Goal: Communication & Community: Share content

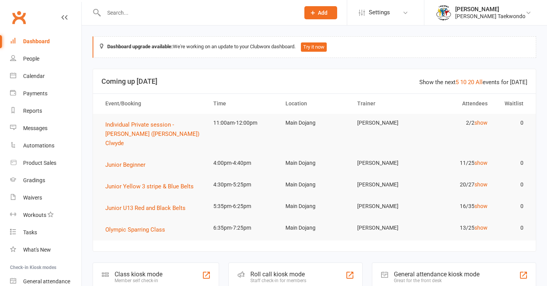
click at [123, 13] on input "text" at bounding box center [197, 12] width 193 height 11
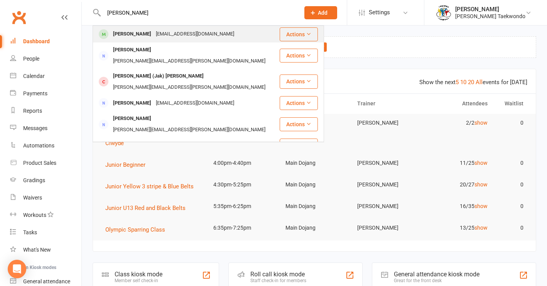
type input "audrey"
click at [127, 33] on div "Audrey Lyons" at bounding box center [132, 34] width 43 height 11
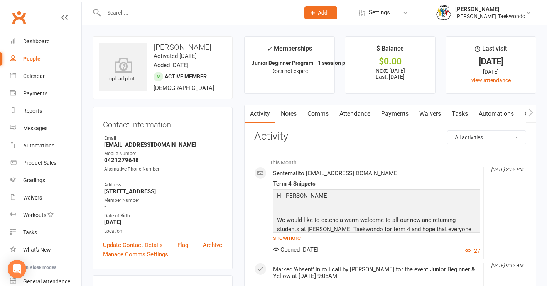
click at [401, 111] on link "Payments" at bounding box center [395, 114] width 38 height 18
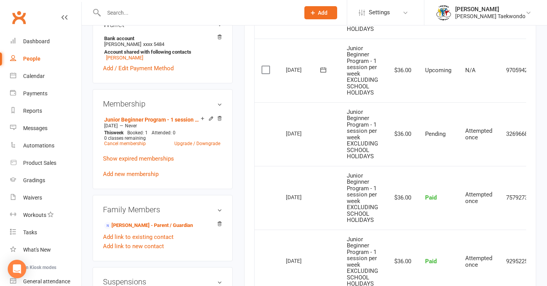
scroll to position [274, 0]
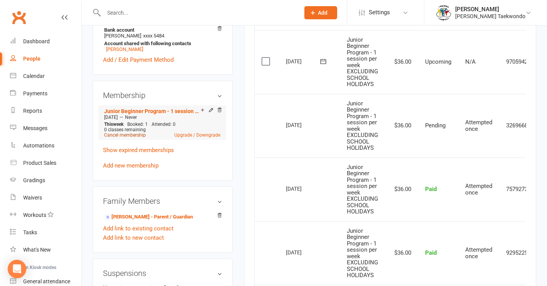
click at [136, 138] on link "Cancel membership" at bounding box center [125, 134] width 42 height 5
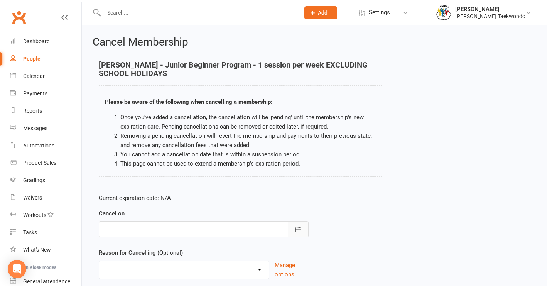
click at [299, 228] on icon "button" at bounding box center [298, 230] width 8 height 8
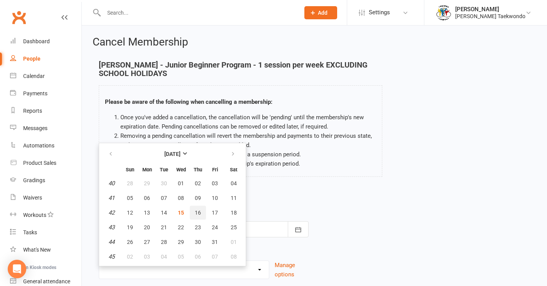
click at [198, 212] on span "16" at bounding box center [198, 213] width 6 height 6
type input "16 Oct 2025"
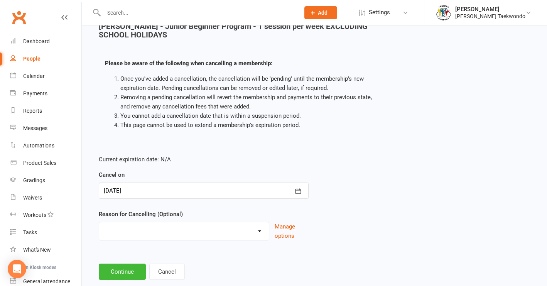
scroll to position [62, 0]
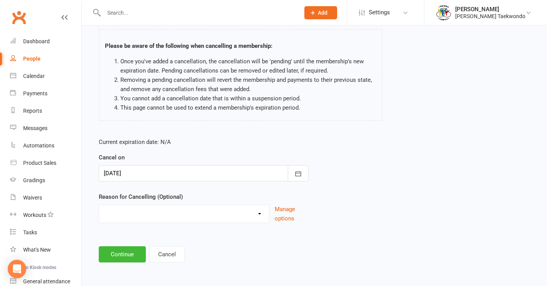
select select "4"
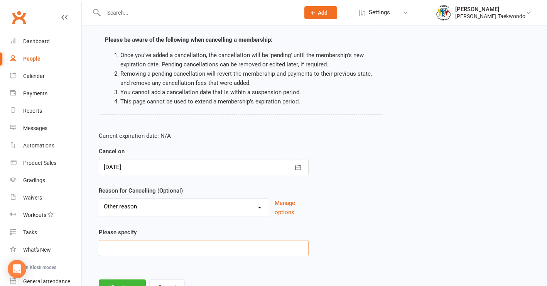
click at [140, 250] on input at bounding box center [204, 248] width 210 height 16
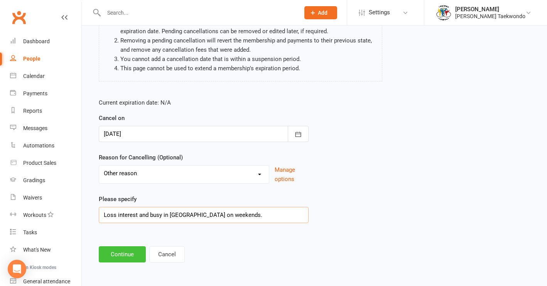
type input "Loss interest and busy in Melbourne on weekends."
click at [126, 251] on button "Continue" at bounding box center [122, 254] width 47 height 16
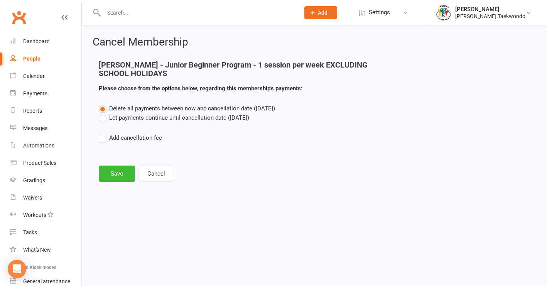
scroll to position [0, 0]
drag, startPoint x: 101, startPoint y: 117, endPoint x: 119, endPoint y: 134, distance: 24.3
click at [103, 118] on label "Let payments continue until cancellation date (Oct 16, 2025)" at bounding box center [174, 117] width 151 height 9
click at [103, 113] on input "Let payments continue until cancellation date (Oct 16, 2025)" at bounding box center [101, 113] width 5 height 0
click at [116, 174] on button "Save" at bounding box center [117, 174] width 36 height 16
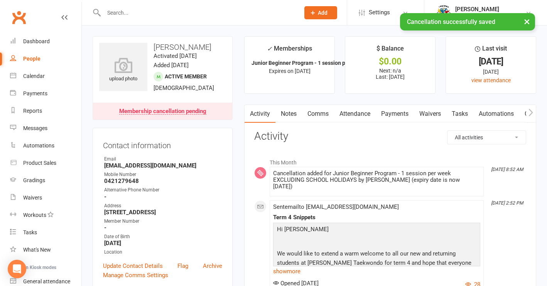
click at [364, 114] on link "Attendance" at bounding box center [355, 114] width 42 height 18
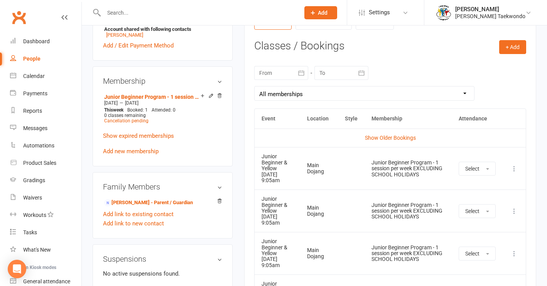
scroll to position [286, 0]
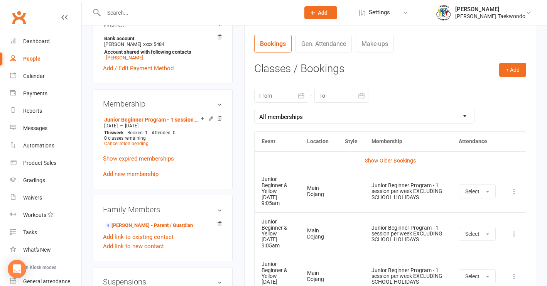
click at [513, 191] on icon at bounding box center [515, 192] width 8 height 8
click at [484, 239] on link "Remove booking" at bounding box center [480, 237] width 76 height 15
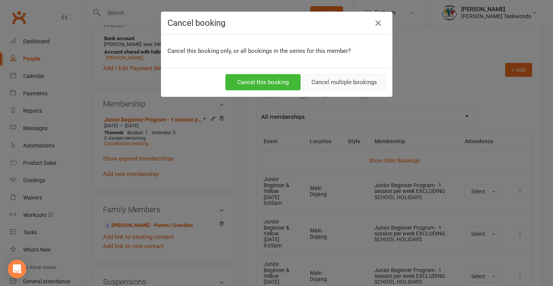
click at [329, 85] on button "Cancel multiple bookings" at bounding box center [344, 82] width 83 height 16
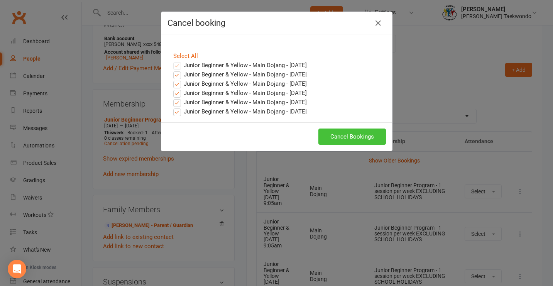
click at [358, 136] on button "Cancel Bookings" at bounding box center [352, 137] width 68 height 16
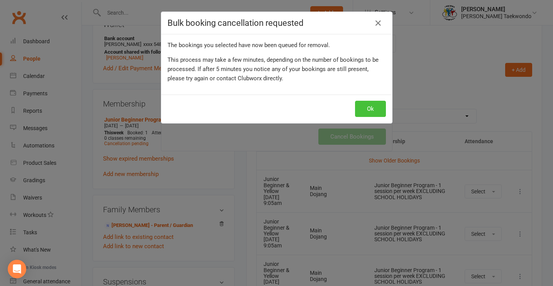
click at [366, 110] on button "Ok" at bounding box center [370, 109] width 31 height 16
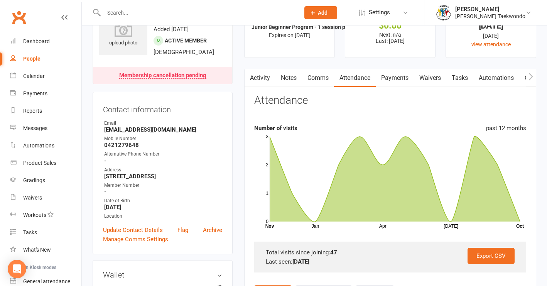
scroll to position [18, 0]
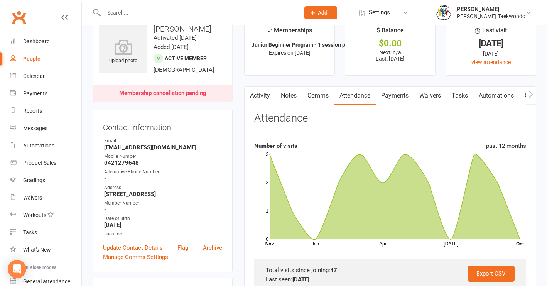
click at [403, 95] on link "Payments" at bounding box center [395, 96] width 38 height 18
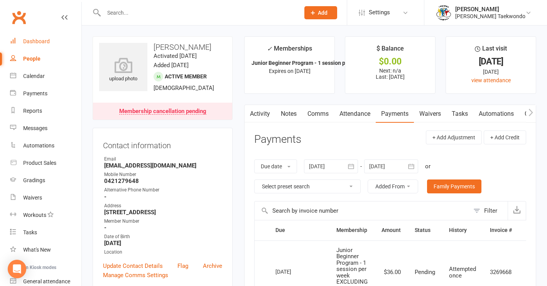
click at [42, 42] on div "Dashboard" at bounding box center [36, 41] width 27 height 6
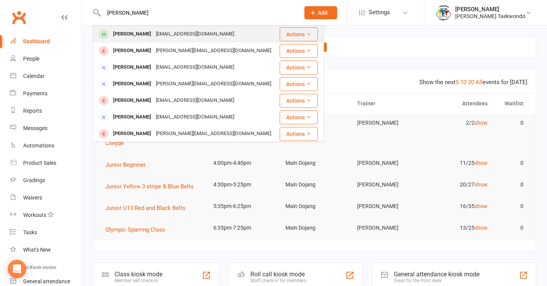
type input "[PERSON_NAME]"
click at [123, 32] on div "[PERSON_NAME]" at bounding box center [132, 34] width 43 height 11
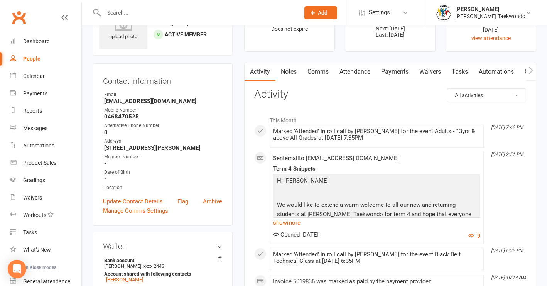
scroll to position [0, 0]
click at [403, 71] on link "Payments" at bounding box center [394, 72] width 38 height 18
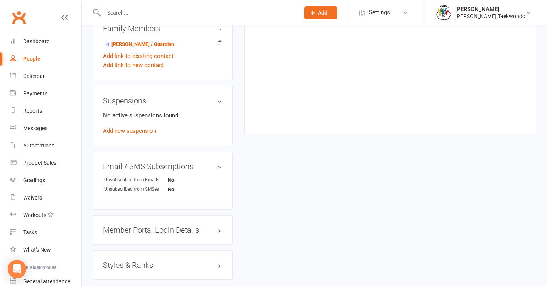
scroll to position [447, 0]
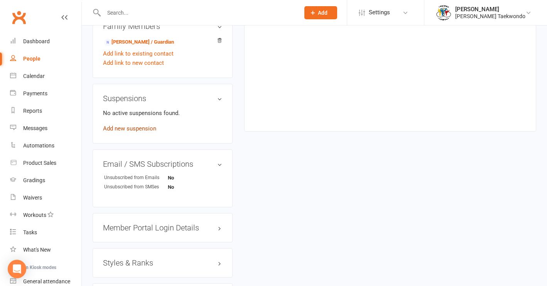
click at [139, 132] on link "Add new suspension" at bounding box center [129, 128] width 53 height 7
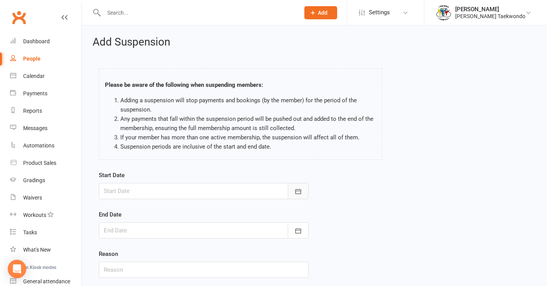
click at [298, 192] on icon "button" at bounding box center [298, 192] width 8 height 8
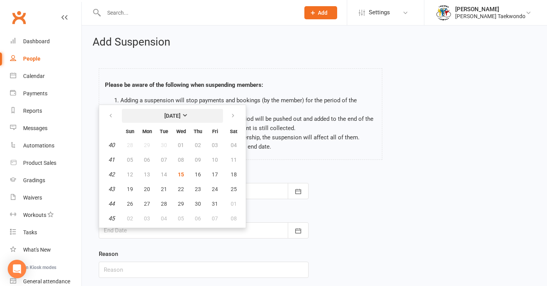
click at [181, 115] on strong "[DATE]" at bounding box center [172, 116] width 16 height 6
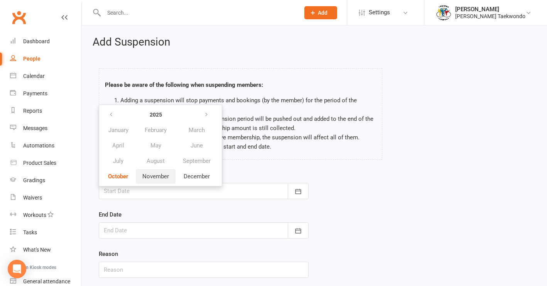
click at [150, 176] on span "November" at bounding box center [155, 176] width 27 height 7
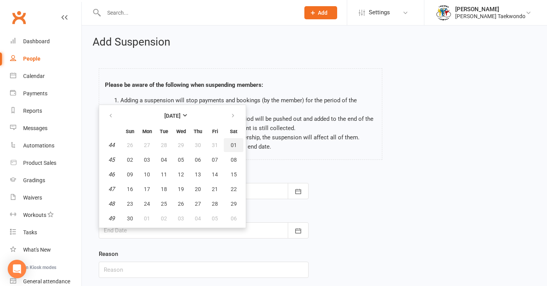
click at [232, 144] on span "01" at bounding box center [234, 145] width 6 height 6
type input "[DATE]"
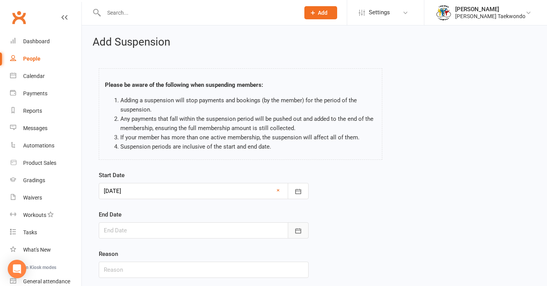
click at [299, 231] on icon "button" at bounding box center [298, 231] width 8 height 8
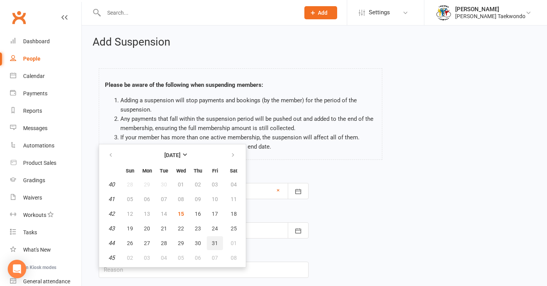
click at [214, 243] on span "31" at bounding box center [215, 243] width 6 height 6
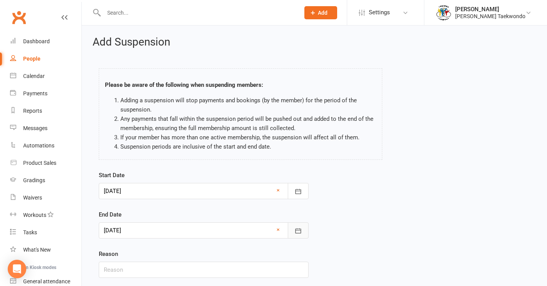
click at [299, 233] on icon "button" at bounding box center [298, 231] width 8 height 8
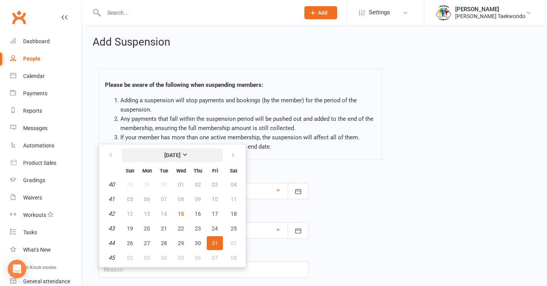
click at [181, 153] on strong "[DATE]" at bounding box center [172, 155] width 16 height 6
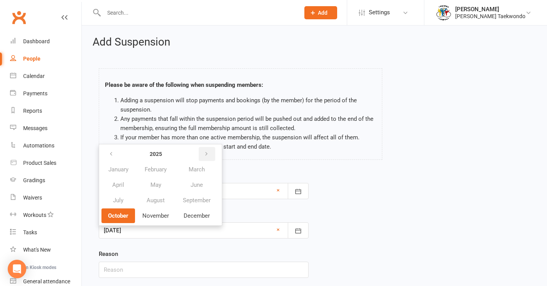
click at [207, 153] on icon "button" at bounding box center [206, 154] width 5 height 6
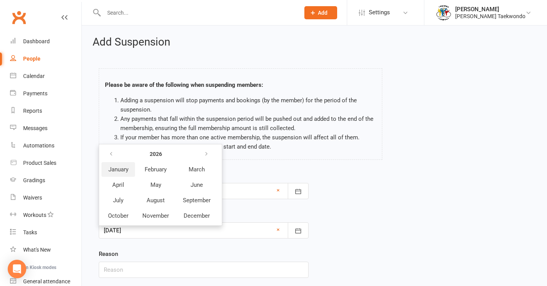
click at [131, 169] on button "January" at bounding box center [118, 169] width 34 height 15
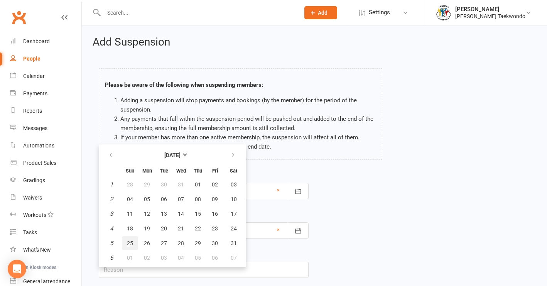
click at [135, 244] on button "25" at bounding box center [130, 243] width 16 height 14
type input "[DATE]"
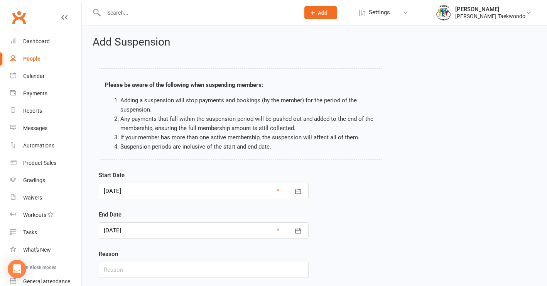
scroll to position [59, 0]
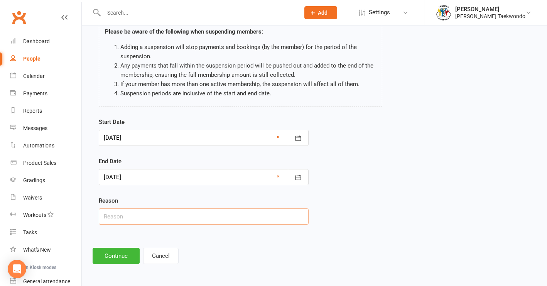
click at [179, 209] on input "text" at bounding box center [204, 216] width 210 height 16
type input "OS"
click at [122, 252] on button "Continue" at bounding box center [116, 256] width 47 height 16
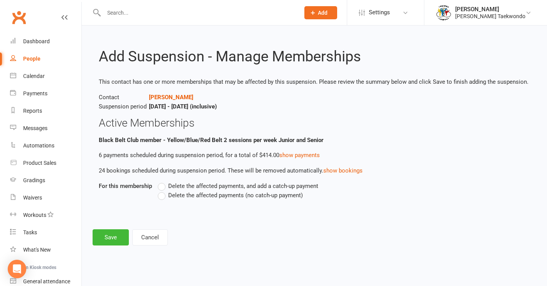
scroll to position [0, 0]
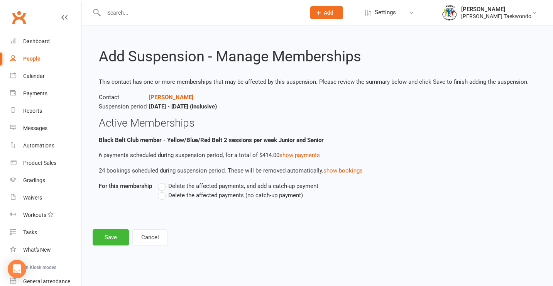
click at [162, 194] on label "Delete the affected payments (no catch-up payment)" at bounding box center [230, 195] width 145 height 9
click at [162, 191] on input "Delete the affected payments (no catch-up payment)" at bounding box center [160, 191] width 5 height 0
click at [107, 239] on button "Save" at bounding box center [111, 237] width 36 height 16
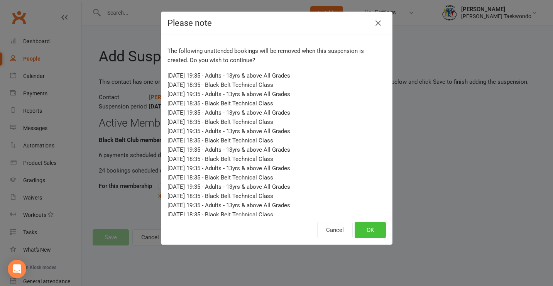
click at [367, 235] on button "OK" at bounding box center [370, 230] width 31 height 16
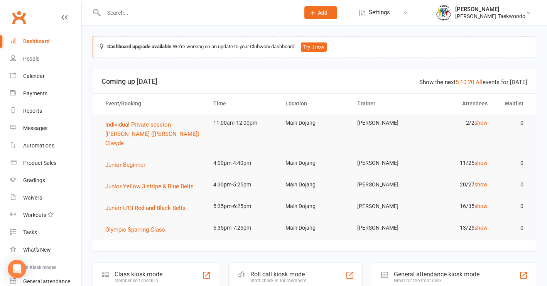
drag, startPoint x: 40, startPoint y: 94, endPoint x: 125, endPoint y: 51, distance: 95.4
click at [40, 94] on div "Payments" at bounding box center [35, 93] width 24 height 6
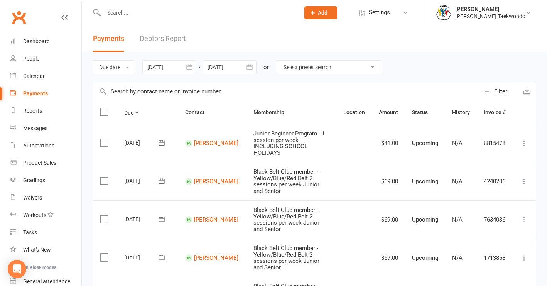
click at [151, 39] on link "Debtors Report" at bounding box center [163, 38] width 46 height 27
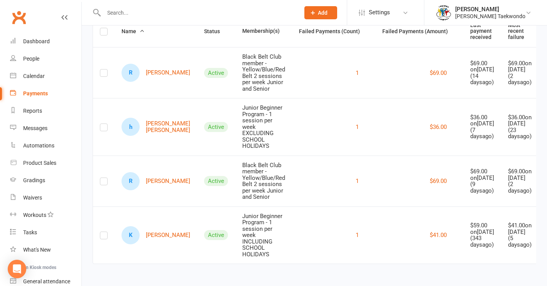
scroll to position [99, 0]
click at [151, 173] on link "R Ryan Lee" at bounding box center [156, 181] width 69 height 18
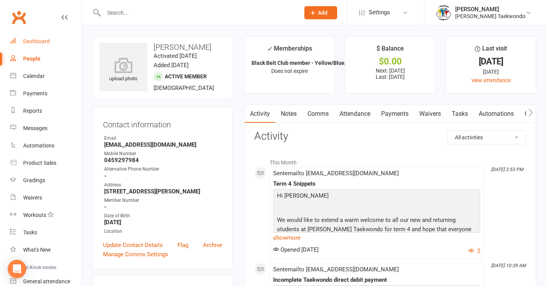
click at [33, 41] on div "Dashboard" at bounding box center [36, 41] width 27 height 6
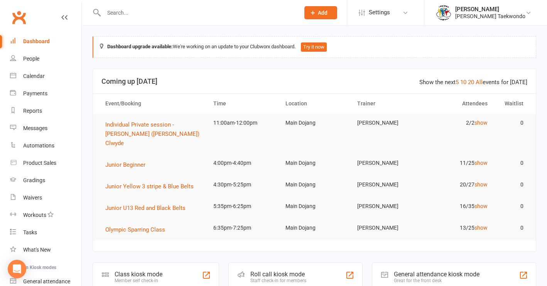
click at [110, 12] on input "text" at bounding box center [197, 12] width 193 height 11
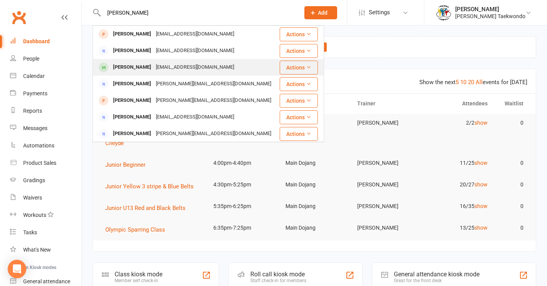
type input "cole"
click at [131, 63] on div "Cole Maciver" at bounding box center [132, 67] width 43 height 11
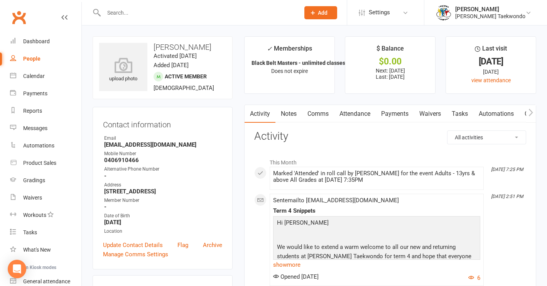
click at [399, 113] on link "Payments" at bounding box center [395, 114] width 38 height 18
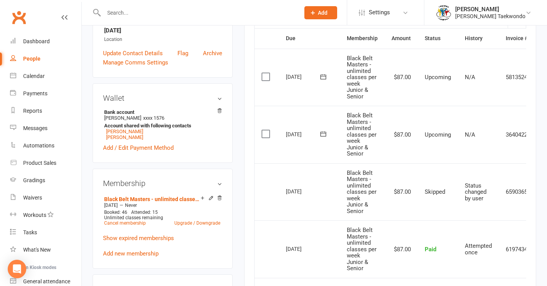
scroll to position [197, 0]
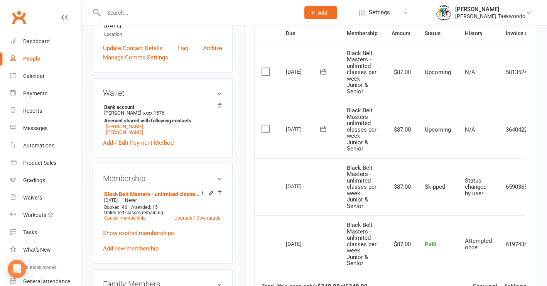
drag, startPoint x: 122, startPoint y: 133, endPoint x: 127, endPoint y: 132, distance: 5.1
click at [122, 133] on link "Amber Maciver" at bounding box center [124, 132] width 37 height 6
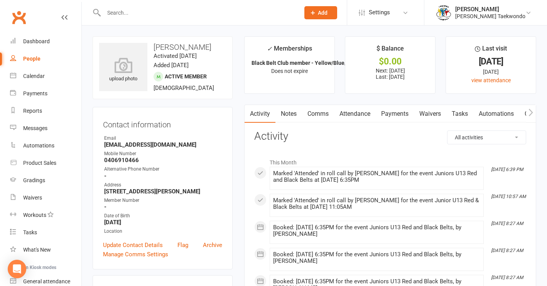
click at [395, 114] on link "Payments" at bounding box center [395, 114] width 38 height 18
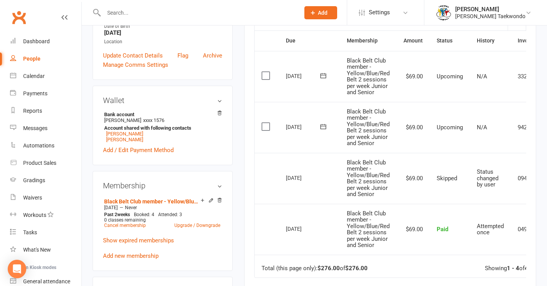
scroll to position [192, 0]
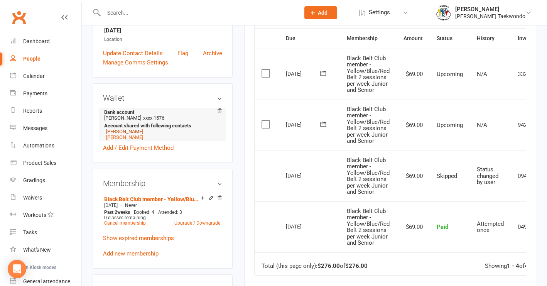
click at [129, 131] on link "Patricia Poon" at bounding box center [124, 132] width 37 height 6
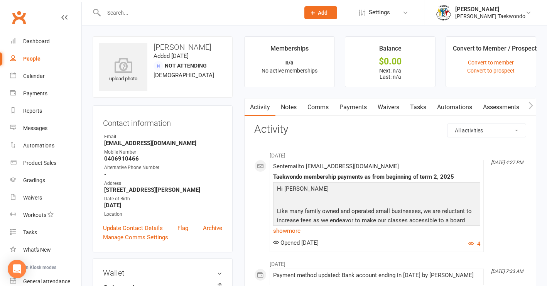
click at [321, 107] on link "Comms" at bounding box center [318, 107] width 32 height 18
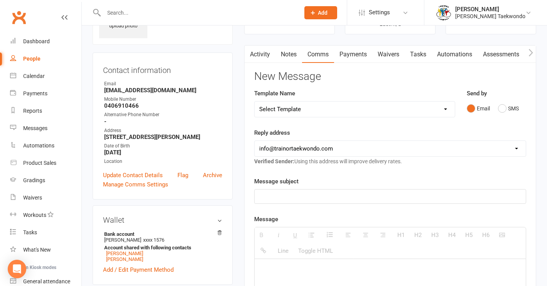
scroll to position [72, 0]
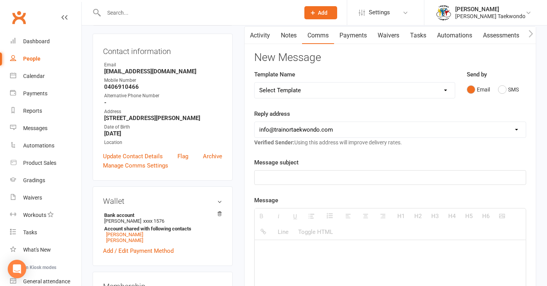
click at [292, 178] on p at bounding box center [390, 177] width 262 height 9
click at [279, 179] on p "Taekowndo membership payment from Monday 6th October" at bounding box center [390, 177] width 262 height 9
click at [277, 249] on p at bounding box center [390, 251] width 262 height 9
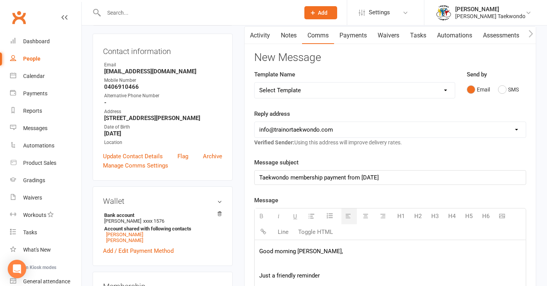
click at [323, 276] on p "Just a friendly reminder" at bounding box center [390, 275] width 262 height 9
click at [450, 276] on p "Just a friendly reminder that Taekowndo membership fortnightly payment" at bounding box center [390, 275] width 262 height 9
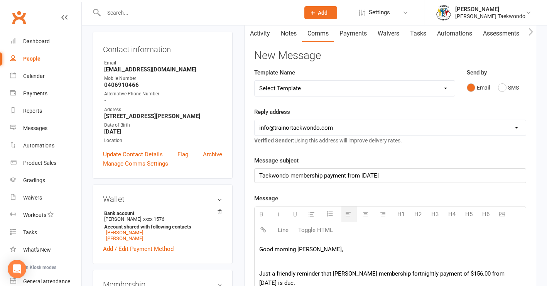
scroll to position [225, 0]
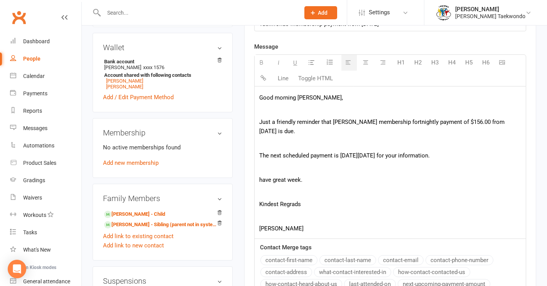
click at [294, 205] on p "Kindest Regrads" at bounding box center [390, 204] width 262 height 9
click at [353, 122] on p "Just a friendly reminder that Taekowndo membership fortnightly payment of $156.…" at bounding box center [390, 126] width 262 height 19
click at [262, 179] on p "have great week." at bounding box center [390, 179] width 262 height 9
click at [263, 219] on p at bounding box center [390, 216] width 262 height 9
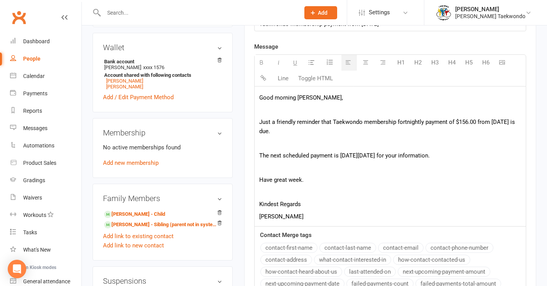
click at [302, 217] on p "[PERSON_NAME]" at bounding box center [390, 216] width 262 height 9
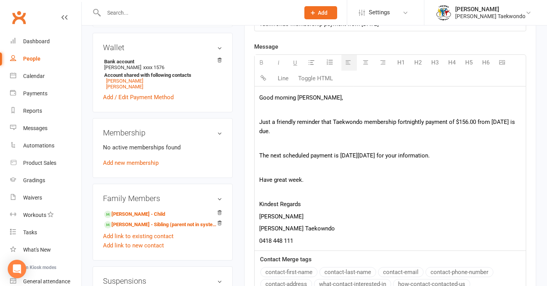
click at [300, 229] on p "Trainor Taekowndo" at bounding box center [390, 228] width 262 height 9
click at [324, 240] on p "0418 448 111" at bounding box center [390, 240] width 262 height 9
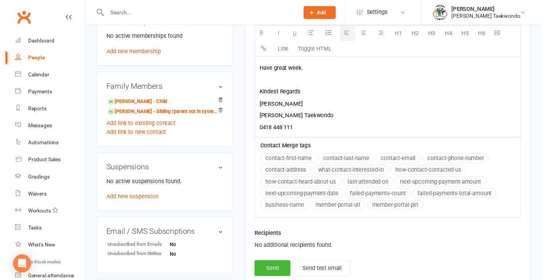
scroll to position [337, 0]
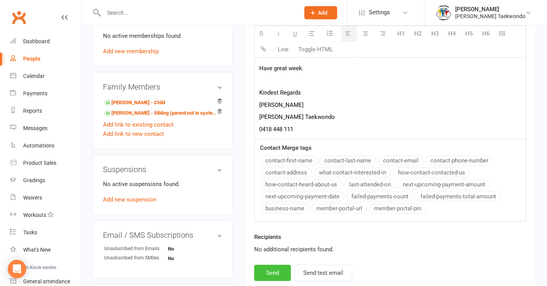
click at [271, 269] on button "Send" at bounding box center [272, 273] width 37 height 16
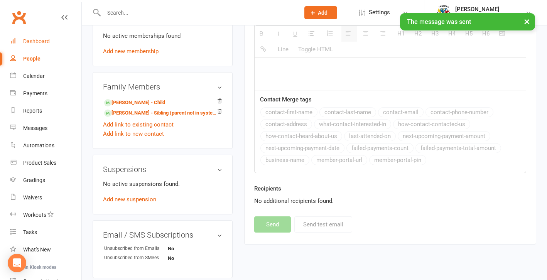
click at [44, 40] on div "Dashboard" at bounding box center [36, 41] width 27 height 6
